Goal: Information Seeking & Learning: Learn about a topic

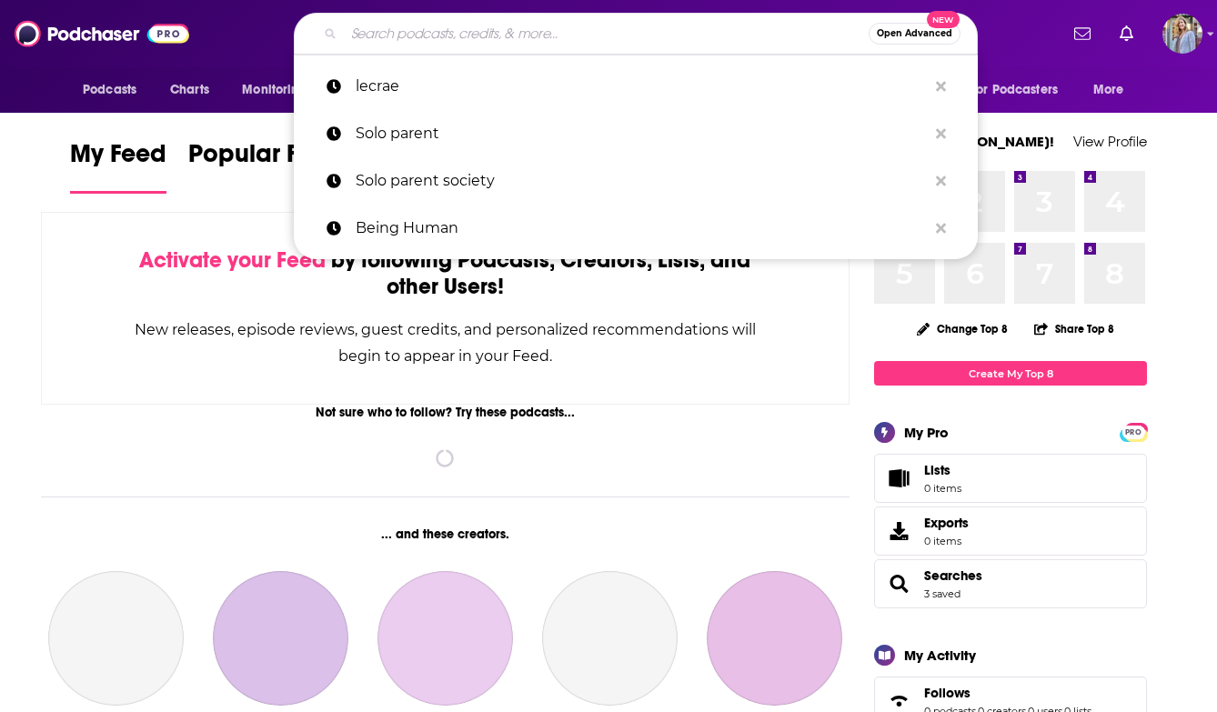
click at [390, 40] on input "Search podcasts, credits, & more..." at bounding box center [606, 33] width 525 height 29
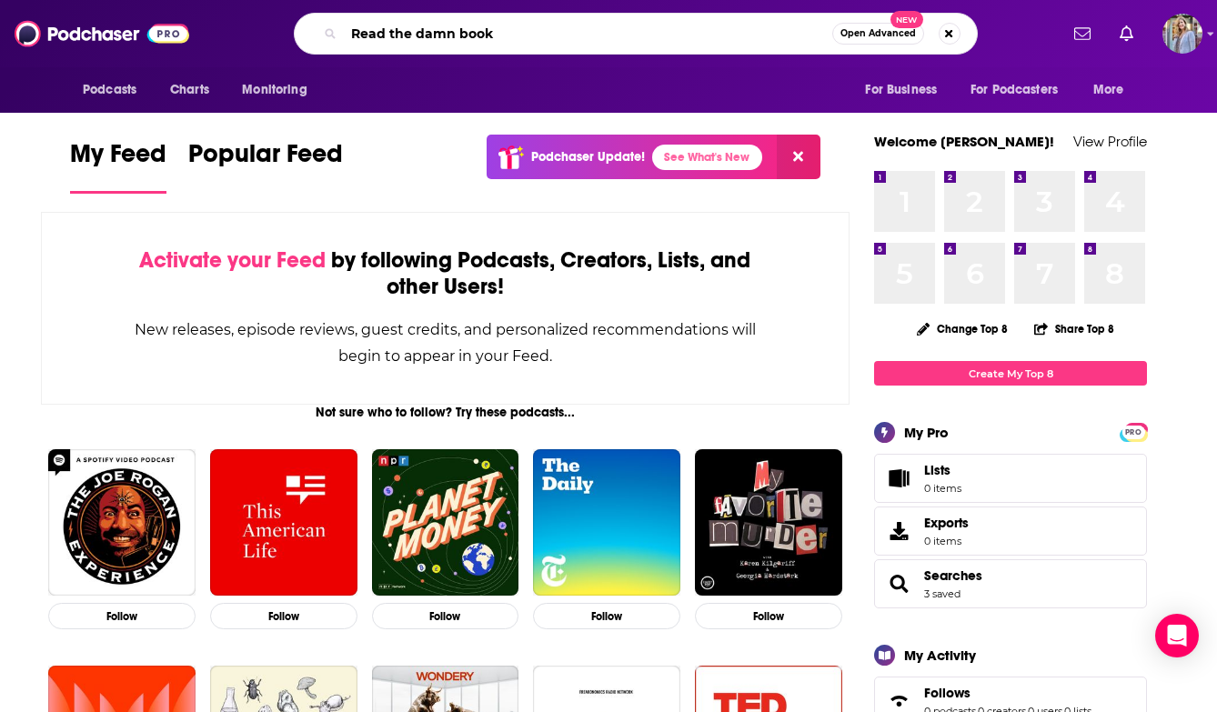
type input "Read the damn book"
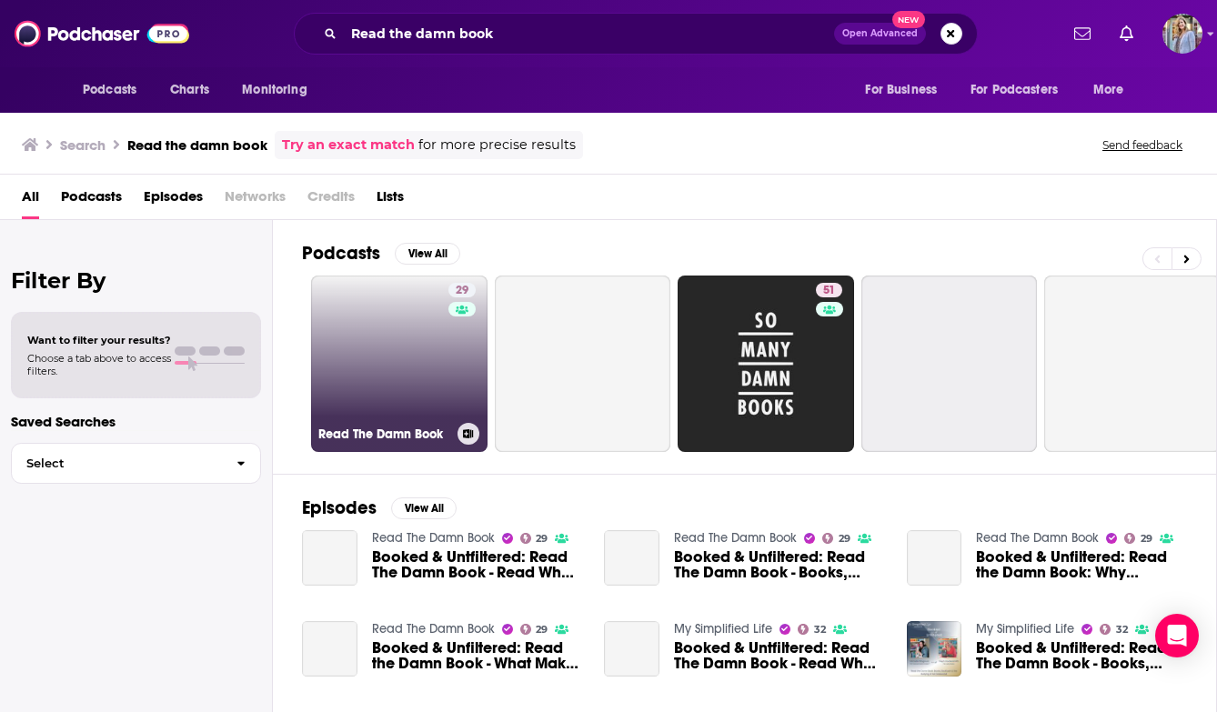
click at [409, 348] on link "29 Read The Damn Book" at bounding box center [399, 364] width 177 height 177
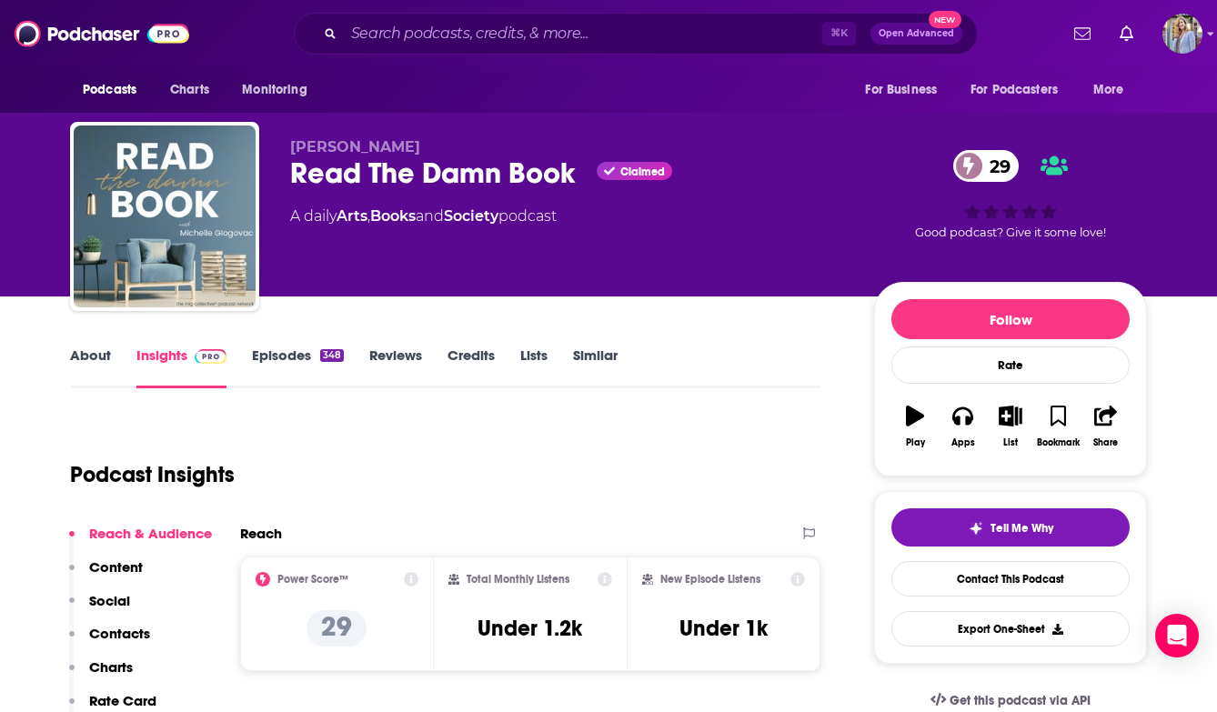
click at [293, 361] on link "Episodes 348" at bounding box center [298, 368] width 92 height 42
